Goal: Information Seeking & Learning: Learn about a topic

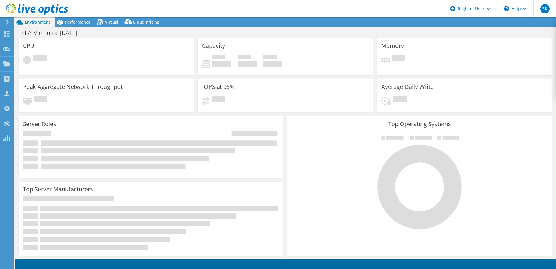
select select "USD"
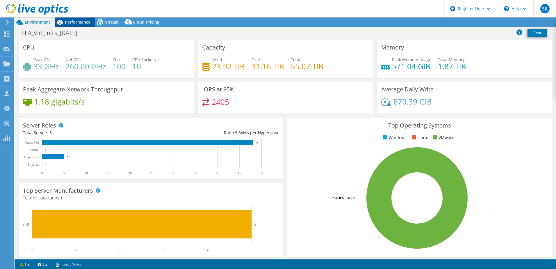
click at [82, 23] on span "Performance" at bounding box center [78, 22] width 26 height 6
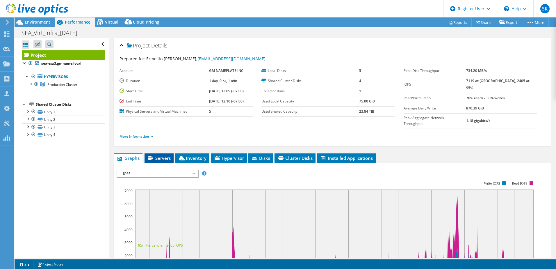
click at [165, 155] on span "Servers" at bounding box center [158, 158] width 23 height 6
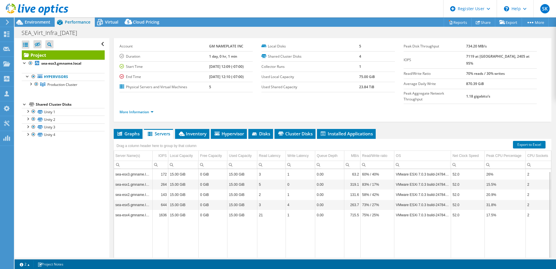
scroll to position [11, 0]
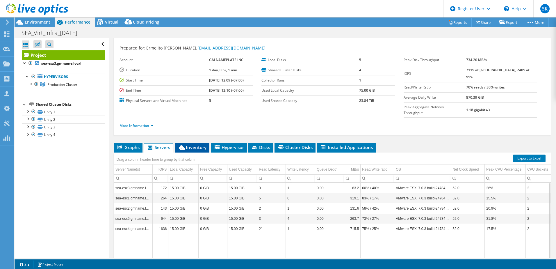
click at [182, 145] on icon at bounding box center [182, 147] width 6 height 4
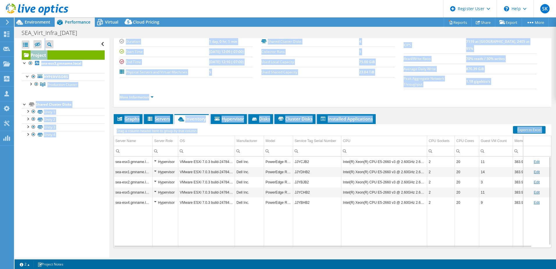
scroll to position [40, 0]
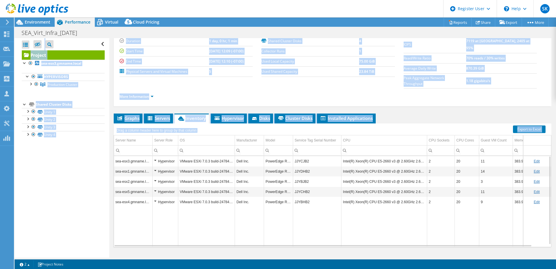
drag, startPoint x: 455, startPoint y: 258, endPoint x: 477, endPoint y: 256, distance: 21.9
click at [477, 256] on div "Project Actions Project Actions Reports Share Export vSAN ReadyNode Sizer" at bounding box center [286, 142] width 542 height 251
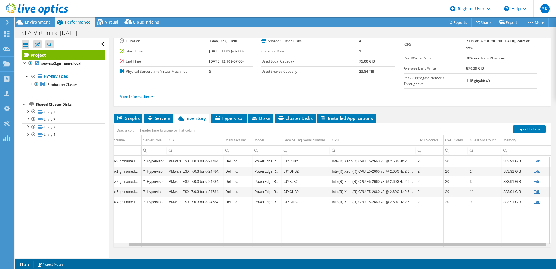
scroll to position [0, 0]
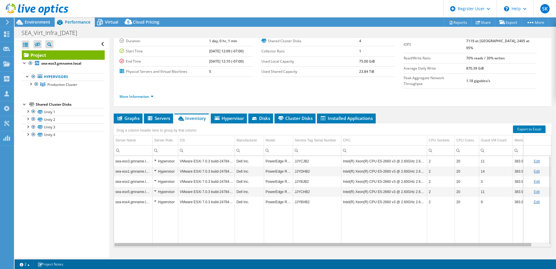
drag, startPoint x: 360, startPoint y: 234, endPoint x: 284, endPoint y: 202, distance: 82.5
click at [309, 228] on body "SK Dell User Simran Kachroo Simran.Kachroo@dell.com Dell My Profile Log Out \n …" at bounding box center [278, 134] width 556 height 269
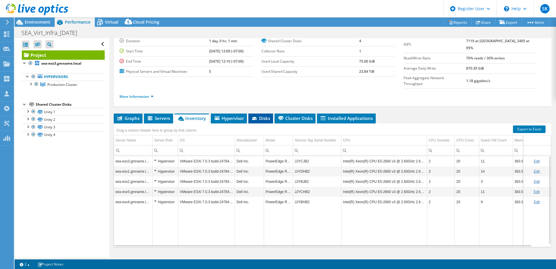
click at [261, 115] on span "Disks" at bounding box center [260, 118] width 19 height 6
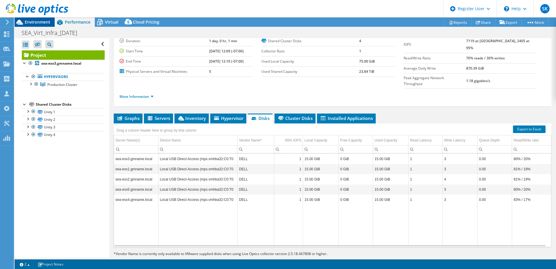
click at [44, 23] on span "Environment" at bounding box center [38, 22] width 26 height 6
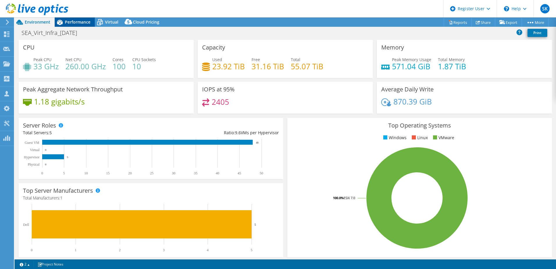
click at [86, 23] on span "Performance" at bounding box center [78, 22] width 26 height 6
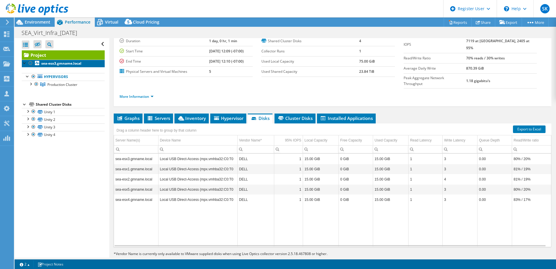
click at [47, 61] on b "sea-esx3.gmname.local" at bounding box center [61, 63] width 40 height 5
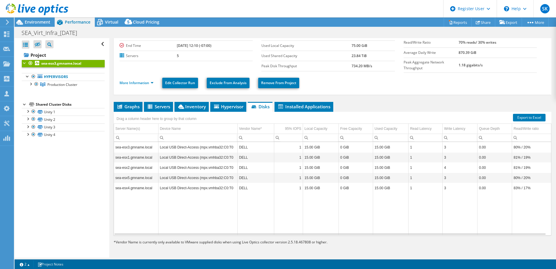
scroll to position [34, 0]
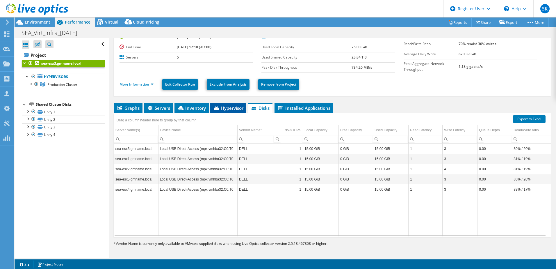
click at [228, 108] on span "Hypervisor" at bounding box center [228, 108] width 30 height 6
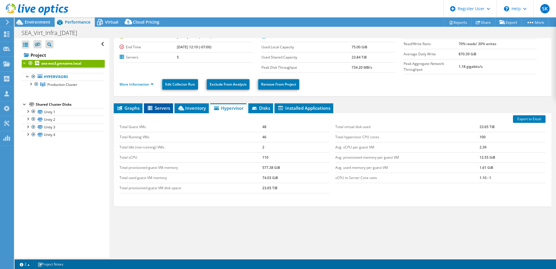
click at [165, 106] on span "Servers" at bounding box center [158, 108] width 23 height 6
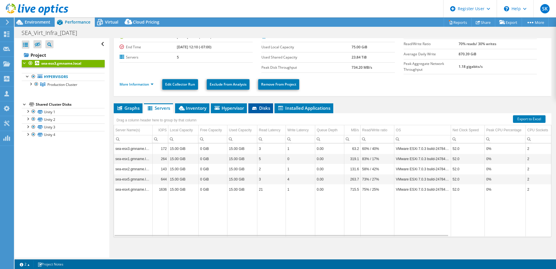
click at [263, 108] on span "Disks" at bounding box center [260, 108] width 19 height 6
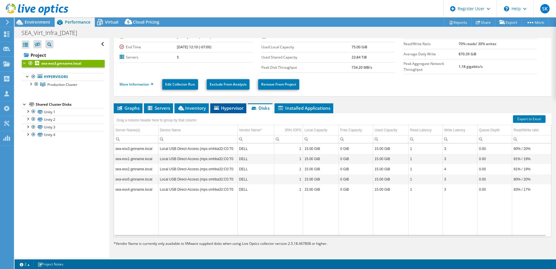
click at [229, 106] on span "Hypervisor" at bounding box center [228, 108] width 30 height 6
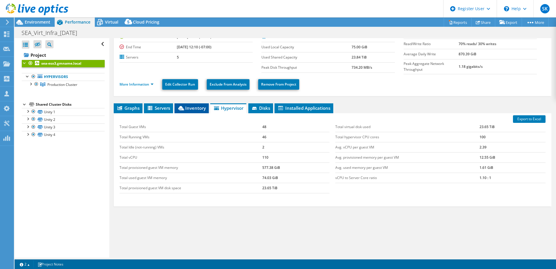
click at [199, 107] on span "Inventory" at bounding box center [191, 108] width 29 height 6
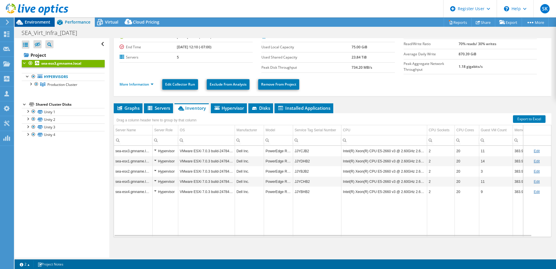
click at [40, 24] on span "Environment" at bounding box center [38, 22] width 26 height 6
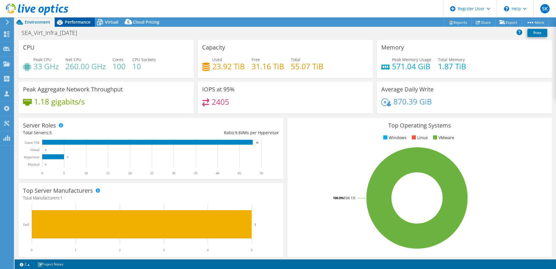
click at [69, 21] on span "Performance" at bounding box center [78, 22] width 26 height 6
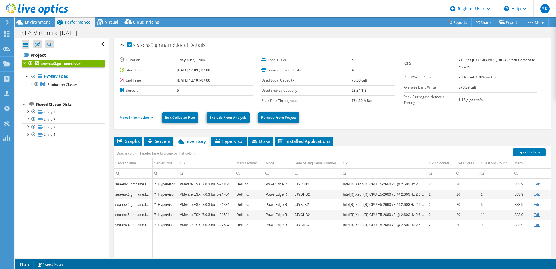
scroll to position [0, 0]
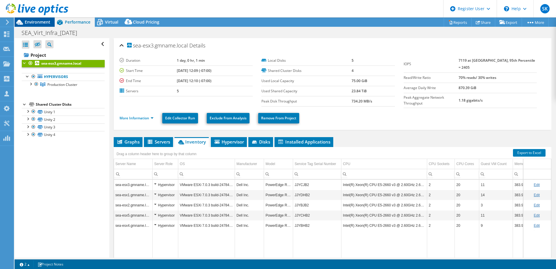
click at [38, 21] on span "Environment" at bounding box center [38, 22] width 26 height 6
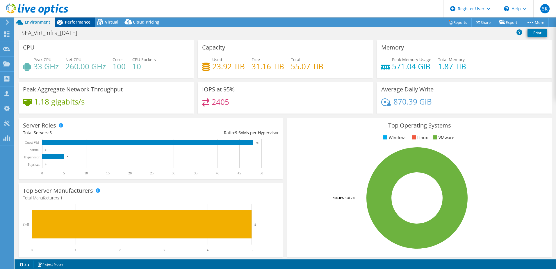
click at [81, 22] on span "Performance" at bounding box center [78, 22] width 26 height 6
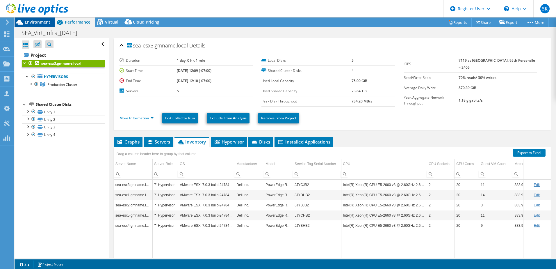
click at [38, 23] on span "Environment" at bounding box center [38, 22] width 26 height 6
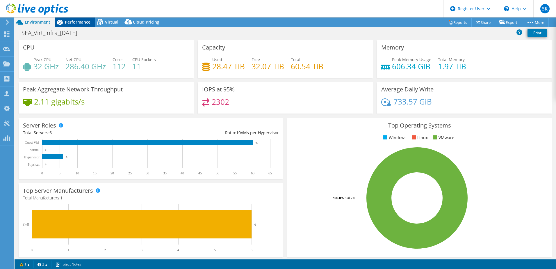
click at [71, 20] on span "Performance" at bounding box center [78, 22] width 26 height 6
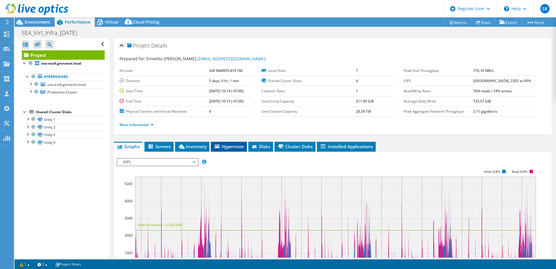
click at [229, 143] on li "Hypervisor" at bounding box center [229, 147] width 36 height 10
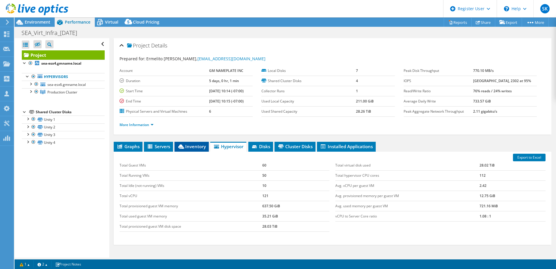
click at [200, 143] on li "Inventory" at bounding box center [192, 147] width 34 height 10
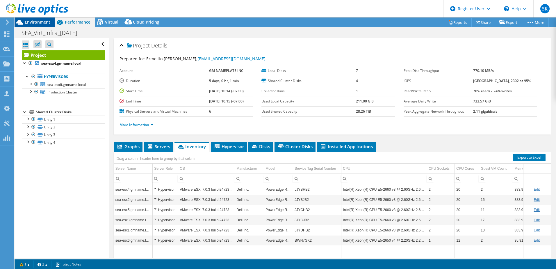
click at [47, 21] on span "Environment" at bounding box center [38, 22] width 26 height 6
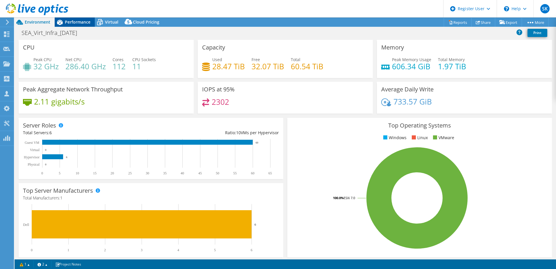
click at [71, 22] on span "Performance" at bounding box center [78, 22] width 26 height 6
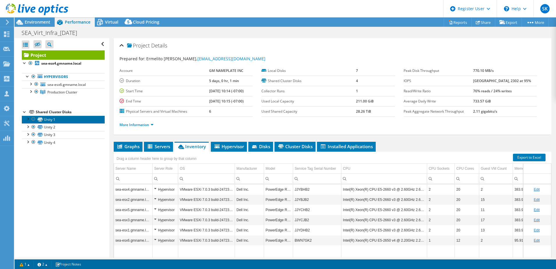
click at [51, 117] on link "Unity 1" at bounding box center [63, 119] width 83 height 8
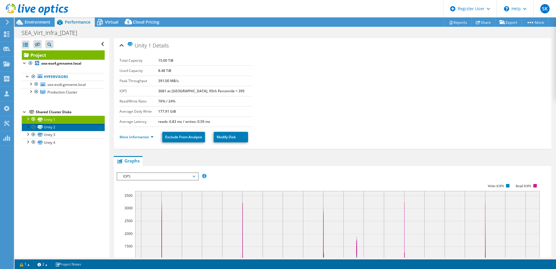
click at [57, 127] on link "Unity 2" at bounding box center [63, 127] width 83 height 8
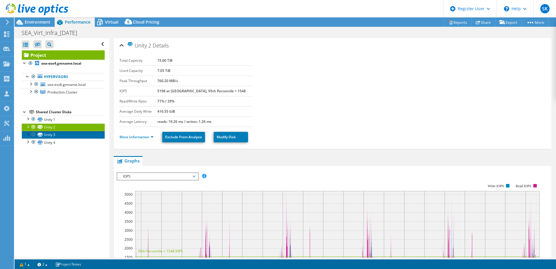
click at [55, 136] on link "Unity 3" at bounding box center [63, 135] width 83 height 8
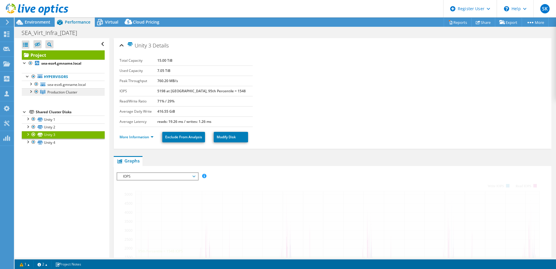
click at [45, 90] on link "Production Cluster" at bounding box center [63, 92] width 83 height 8
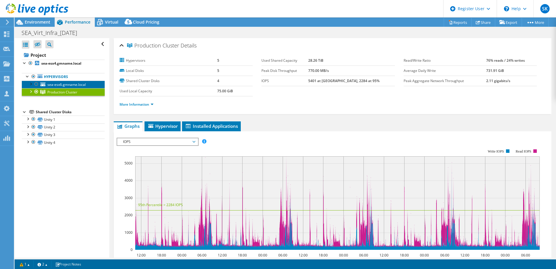
click at [79, 84] on span "sea-esx6.gmname.local" at bounding box center [66, 84] width 38 height 5
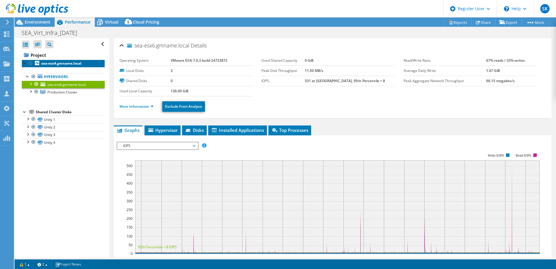
click at [54, 60] on link "sea-esx4.gmname.local" at bounding box center [63, 64] width 83 height 8
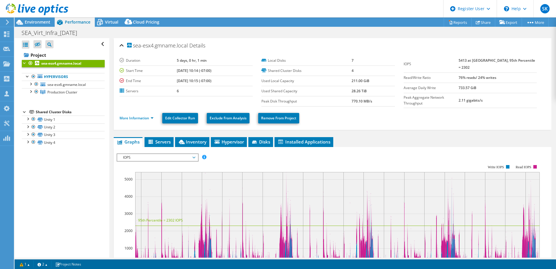
click at [35, 19] on div at bounding box center [34, 9] width 68 height 19
click at [34, 25] on div "Environment" at bounding box center [35, 21] width 40 height 9
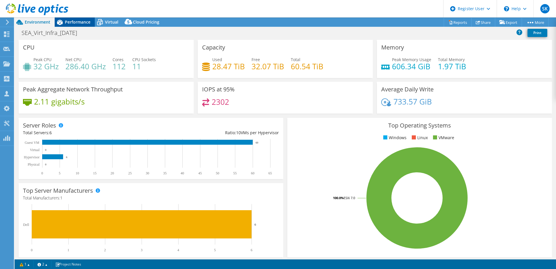
click at [85, 24] on span "Performance" at bounding box center [78, 22] width 26 height 6
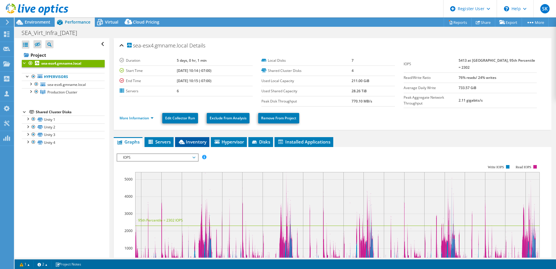
click at [209, 137] on li "Inventory" at bounding box center [192, 142] width 34 height 10
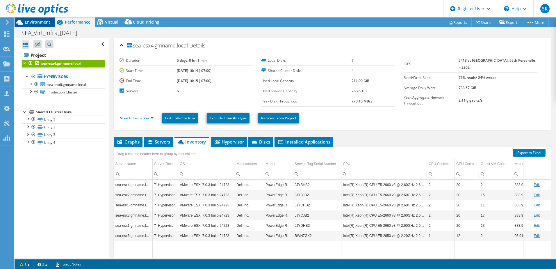
click at [28, 21] on span "Environment" at bounding box center [38, 22] width 26 height 6
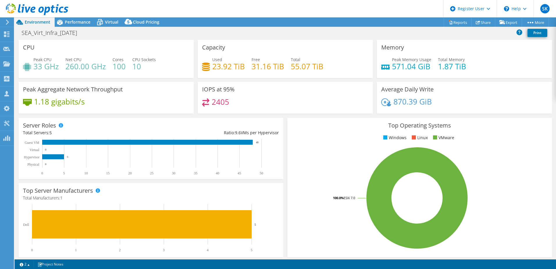
select select "USD"
